Goal: Navigation & Orientation: Find specific page/section

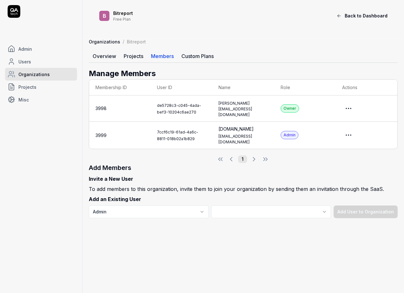
click at [21, 47] on span "Admin" at bounding box center [25, 49] width 14 height 7
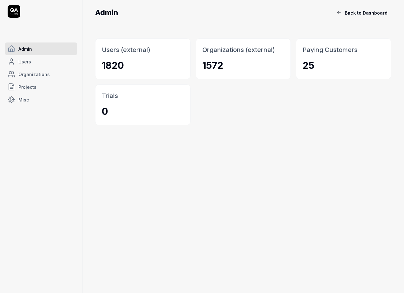
click at [373, 16] on span "Back to Dashboard" at bounding box center [366, 13] width 43 height 7
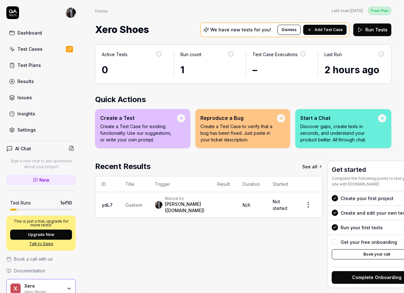
click at [66, 284] on div "Xero Xero Shoes" at bounding box center [45, 288] width 42 height 11
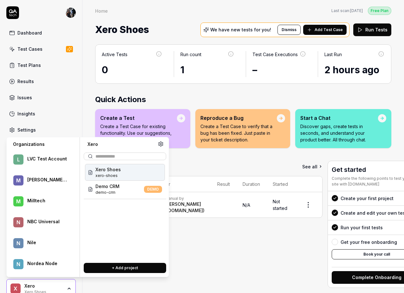
scroll to position [277, 0]
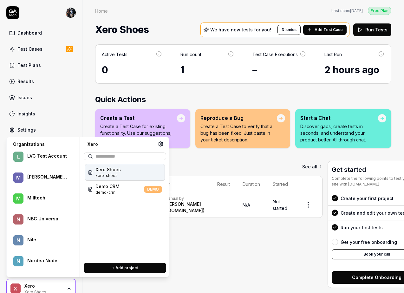
click at [36, 237] on div "Nile" at bounding box center [47, 240] width 40 height 6
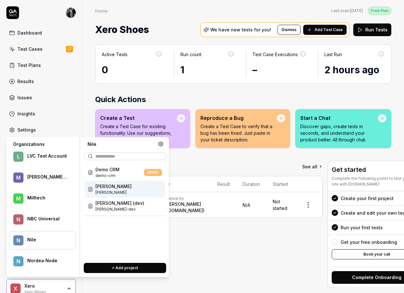
click at [110, 189] on span "[PERSON_NAME]" at bounding box center [113, 186] width 36 height 7
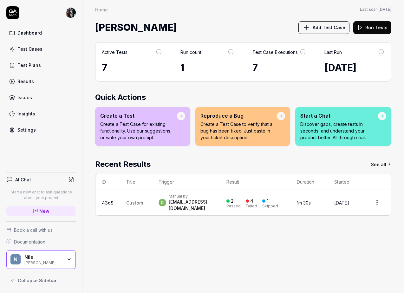
click at [63, 260] on div "[PERSON_NAME]" at bounding box center [45, 259] width 42 height 11
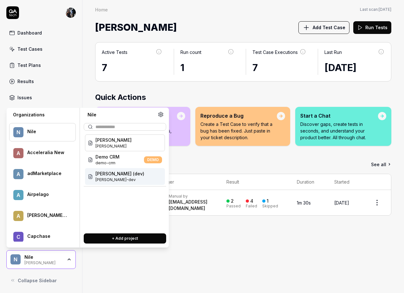
click at [126, 178] on div "[PERSON_NAME] (dev) [PERSON_NAME]" at bounding box center [125, 176] width 80 height 17
